Goal: Navigation & Orientation: Find specific page/section

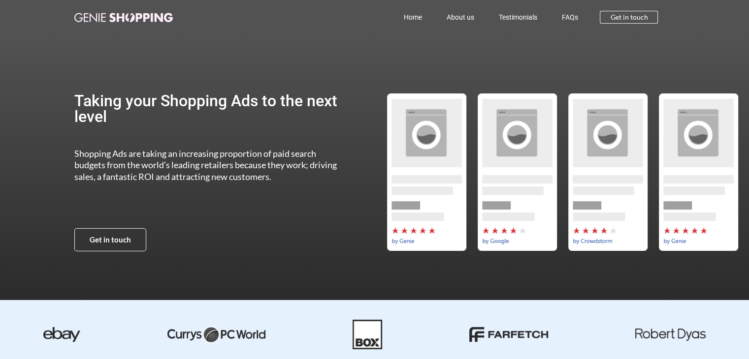
click at [423, 20] on link "Home" at bounding box center [412, 17] width 43 height 23
click at [458, 19] on link "About us" at bounding box center [460, 17] width 52 height 23
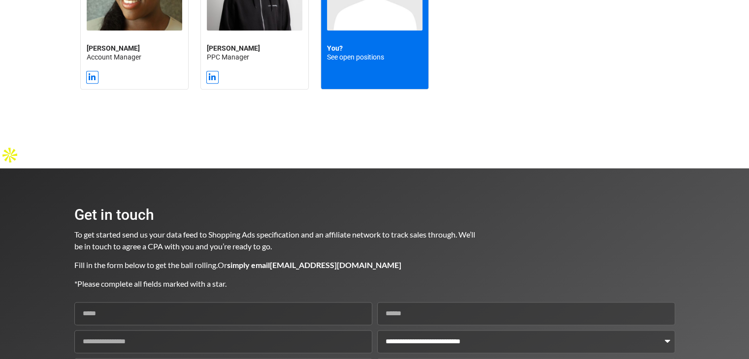
click at [353, 49] on h2 "You? See open positions" at bounding box center [375, 53] width 96 height 18
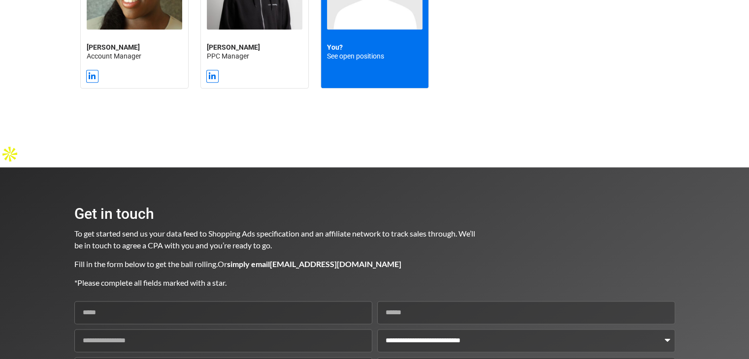
scroll to position [1279, 0]
